Goal: Transaction & Acquisition: Obtain resource

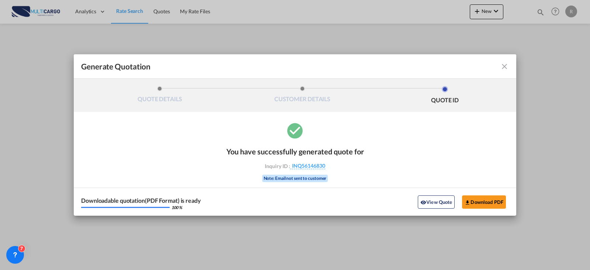
click at [506, 66] on md-icon "icon-close fg-AAA8AD cursor m-0" at bounding box center [504, 66] width 9 height 9
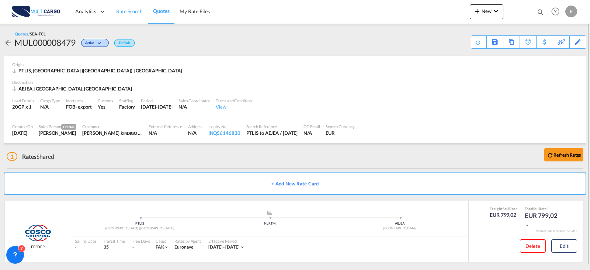
click at [125, 11] on span "Rate Search" at bounding box center [129, 11] width 27 height 6
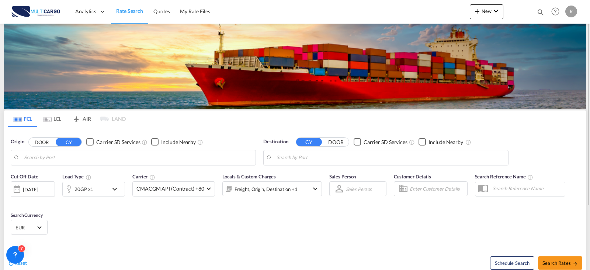
type input "[GEOGRAPHIC_DATA] ([GEOGRAPHIC_DATA]), PTLIS"
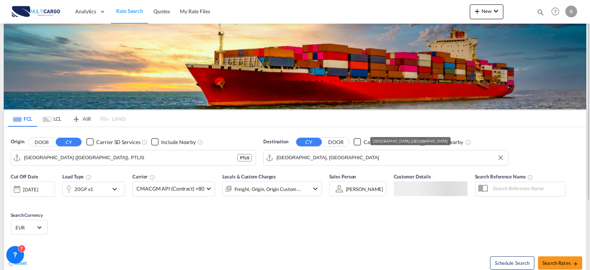
click at [316, 160] on input "[GEOGRAPHIC_DATA], [GEOGRAPHIC_DATA]" at bounding box center [391, 157] width 228 height 11
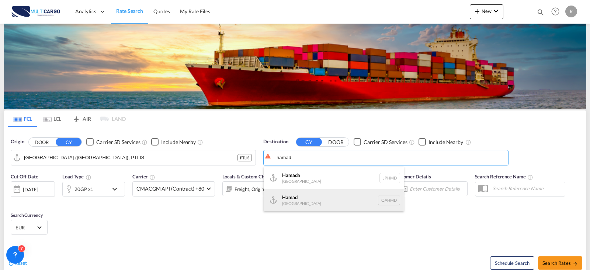
click at [321, 201] on div "Hamad [GEOGRAPHIC_DATA] QAHMD" at bounding box center [334, 200] width 140 height 22
type input "Hamad, QAHMD"
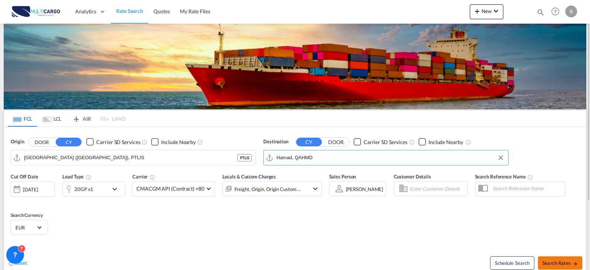
click at [574, 262] on md-icon "icon-arrow-right" at bounding box center [575, 263] width 5 height 5
type input "PTLIS to QAHMD / [DATE]"
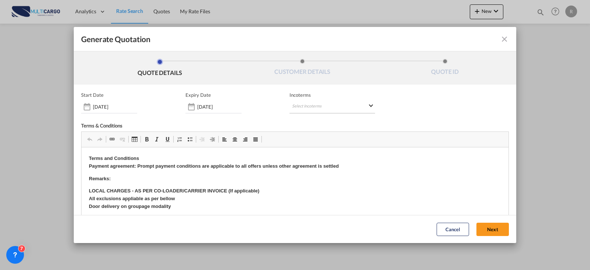
click at [302, 105] on md-select "Select Incoterms EXW - import Ex Works FOB - export Free on Board CIP - export …" at bounding box center [332, 106] width 86 height 13
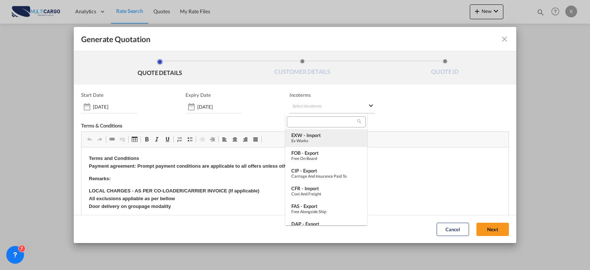
type md-option "[object Object]"
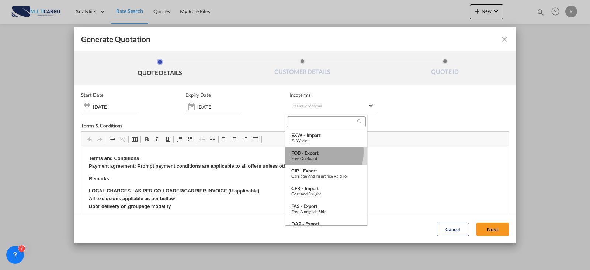
click at [316, 152] on div "FOB - export" at bounding box center [326, 153] width 70 height 6
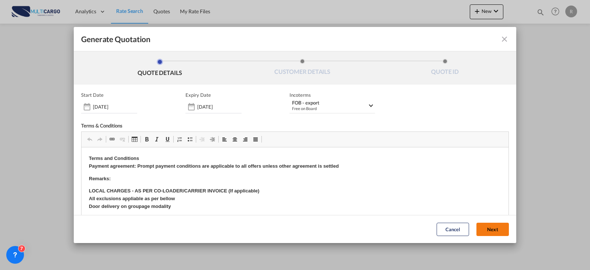
click at [483, 236] on div "Cancel Next" at bounding box center [473, 229] width 80 height 20
click at [483, 232] on button "Next" at bounding box center [492, 228] width 32 height 13
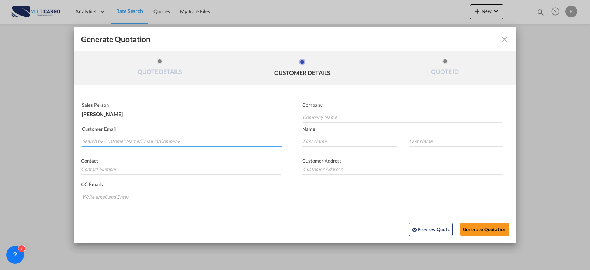
click at [98, 146] on md-autocomplete-wrap "Generate QuotationQUOTE ..." at bounding box center [182, 139] width 201 height 15
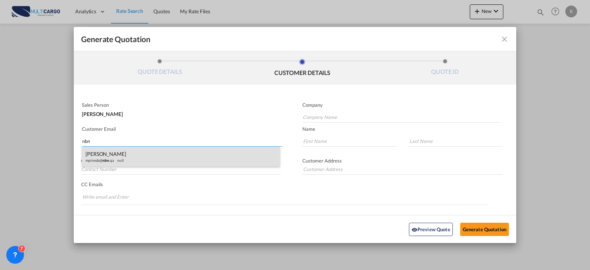
type input "nbn"
click at [184, 154] on div "[PERSON_NAME] mpineda@ nbn .qa null" at bounding box center [181, 156] width 198 height 20
type input "NBN Logistics"
type input "[EMAIL_ADDRESS][DOMAIN_NAME]"
type input "[PERSON_NAME]"
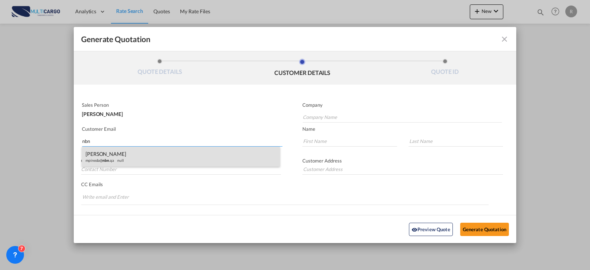
type input "[PERSON_NAME]"
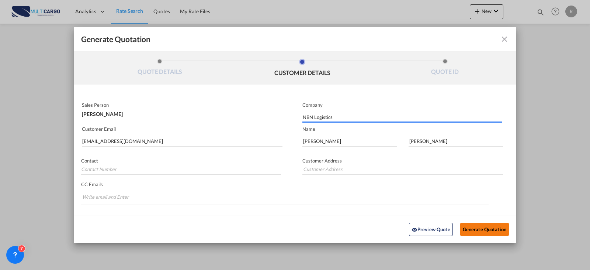
click at [478, 228] on button "Generate Quotation" at bounding box center [484, 228] width 49 height 13
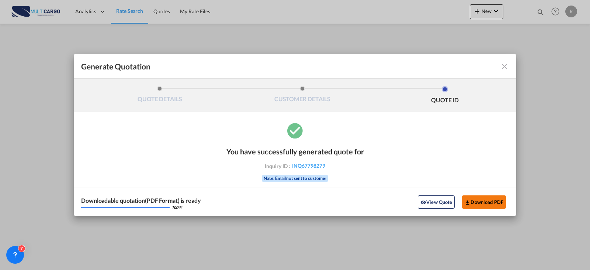
click at [479, 201] on button "Download PDF" at bounding box center [484, 201] width 44 height 13
click at [506, 67] on md-icon "icon-close fg-AAA8AD cursor m-0" at bounding box center [504, 66] width 9 height 9
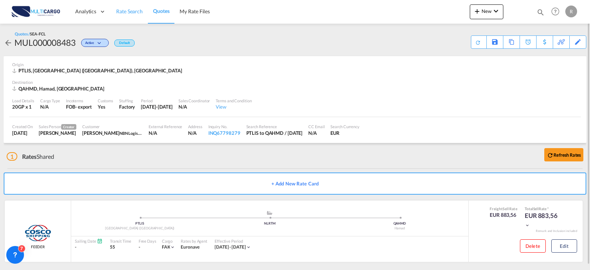
click at [129, 15] on link "Rate Search" at bounding box center [129, 12] width 37 height 24
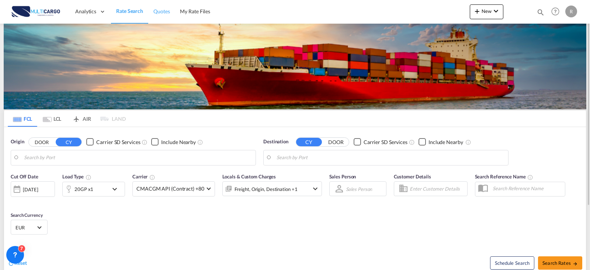
type input "[GEOGRAPHIC_DATA] ([GEOGRAPHIC_DATA]), PTLIS"
type input "Hamad, QAHMD"
click at [167, 8] on span "Quotes" at bounding box center [161, 11] width 16 height 7
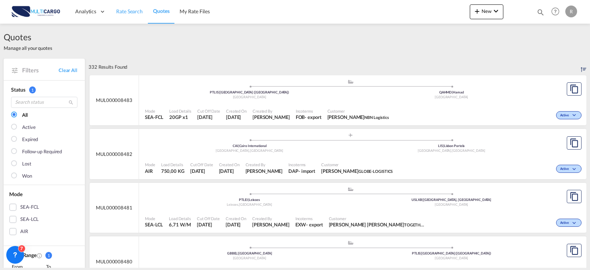
click at [130, 14] on span "Rate Search" at bounding box center [129, 11] width 27 height 6
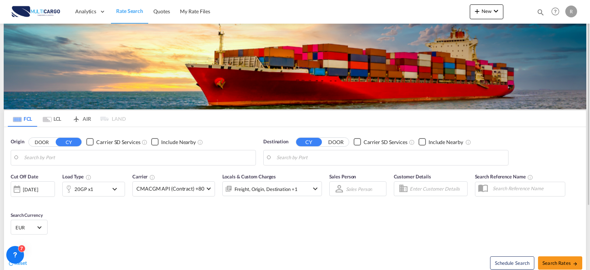
type input "[GEOGRAPHIC_DATA] ([GEOGRAPHIC_DATA]), PTLIS"
click at [358, 162] on input "Hamad, QAHMD" at bounding box center [391, 157] width 228 height 11
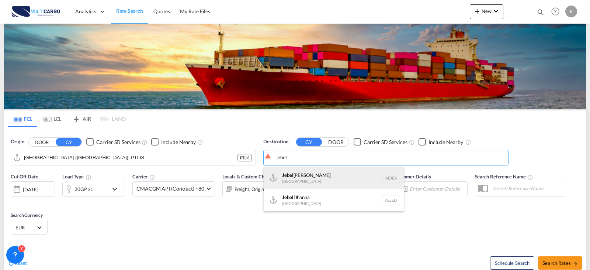
click at [348, 176] on div "[GEOGRAPHIC_DATA] [GEOGRAPHIC_DATA]" at bounding box center [334, 178] width 140 height 22
type input "[GEOGRAPHIC_DATA], [GEOGRAPHIC_DATA]"
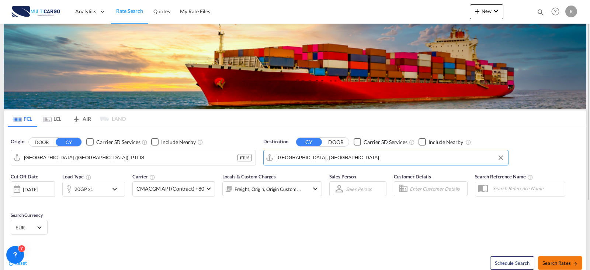
click at [568, 264] on span "Search Rates" at bounding box center [559, 263] width 35 height 6
type input "PTLIS to AEJEA / [DATE]"
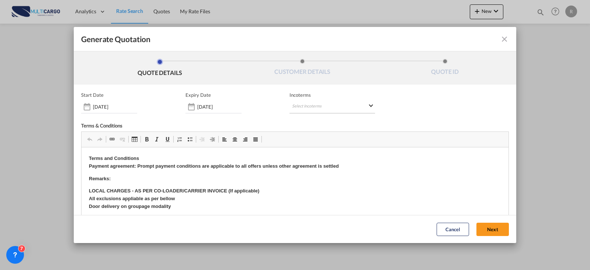
click at [302, 105] on md-select "Select Incoterms EXW - import Ex Works FOB - export Free on Board CIP - export …" at bounding box center [332, 106] width 86 height 13
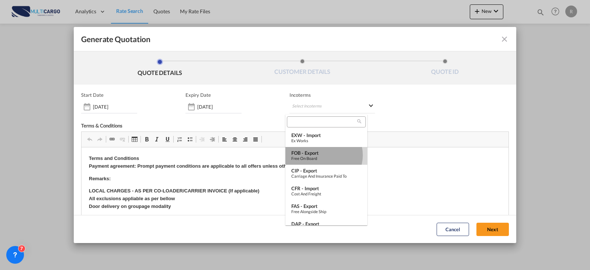
drag, startPoint x: 322, startPoint y: 155, endPoint x: 333, endPoint y: 156, distance: 10.8
click at [325, 154] on div "FOB - export" at bounding box center [326, 153] width 70 height 6
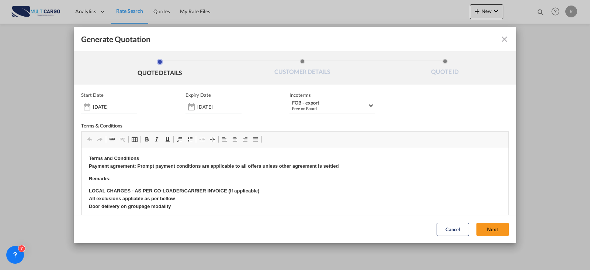
click at [481, 229] on button "Next" at bounding box center [492, 228] width 32 height 13
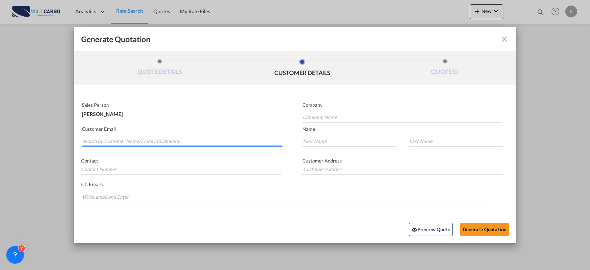
click at [133, 140] on input "Search by Customer Name/Email Id/Company" at bounding box center [182, 140] width 200 height 11
type input "diqq"
click at [326, 120] on input "Company Name" at bounding box center [402, 116] width 199 height 11
paste input "Diqqah Logistics"
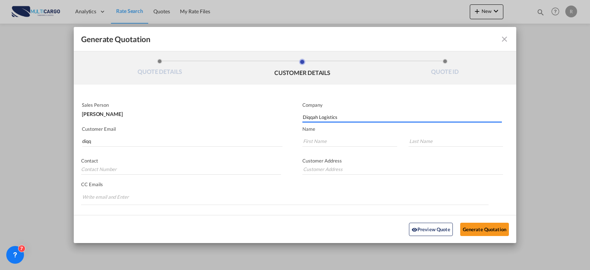
type input "Diqqah Logistics"
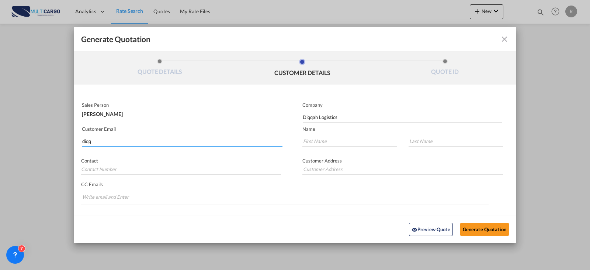
click at [115, 146] on md-autocomplete-wrap "diqq" at bounding box center [182, 139] width 201 height 15
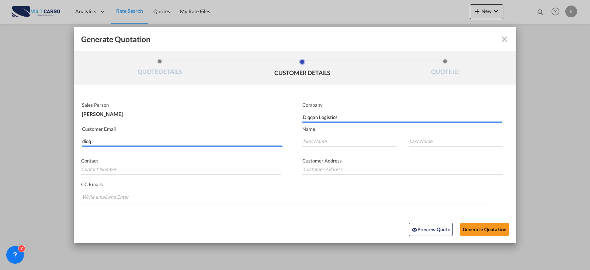
drag, startPoint x: 105, startPoint y: 142, endPoint x: 60, endPoint y: 142, distance: 45.4
click at [60, 142] on div "Generate Quotation QUOTE DETAILS CUSTOMER DETAILS QUOTE ID Start Date [DATE] Ex…" at bounding box center [295, 135] width 590 height 270
paste input "[EMAIL_ADDRESS][DOMAIN_NAME]"
type input "[EMAIL_ADDRESS][DOMAIN_NAME]"
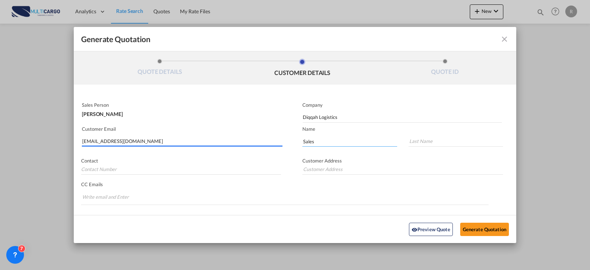
type input "Sales"
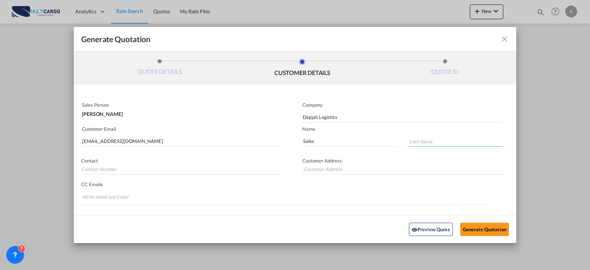
type input "r"
type input "Team"
click at [463, 224] on button "Generate Quotation" at bounding box center [484, 228] width 49 height 13
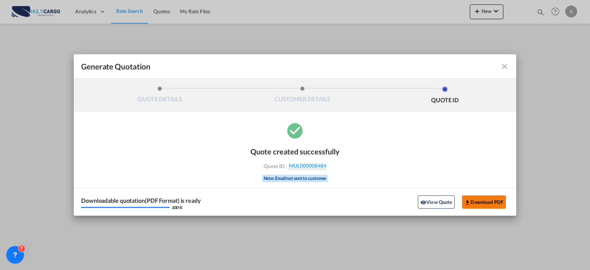
click at [488, 196] on button "Download PDF" at bounding box center [484, 201] width 44 height 13
